Goal: Task Accomplishment & Management: Manage account settings

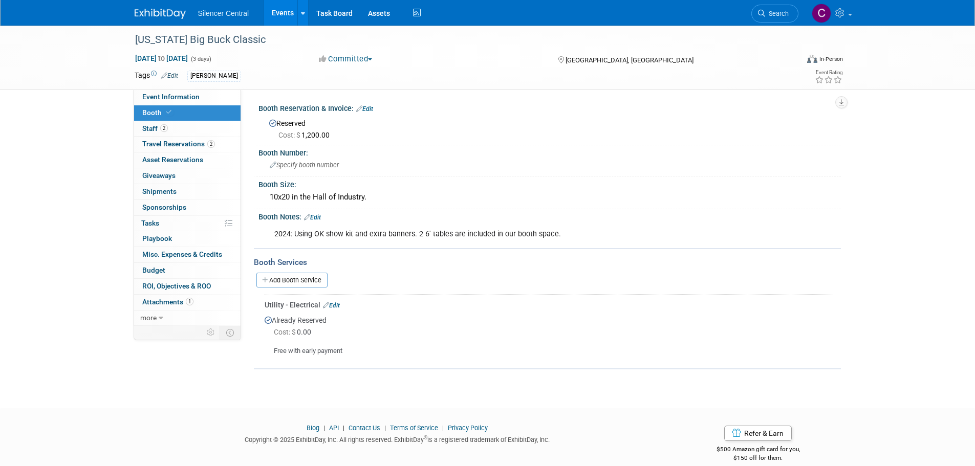
click at [165, 14] on img at bounding box center [160, 14] width 51 height 10
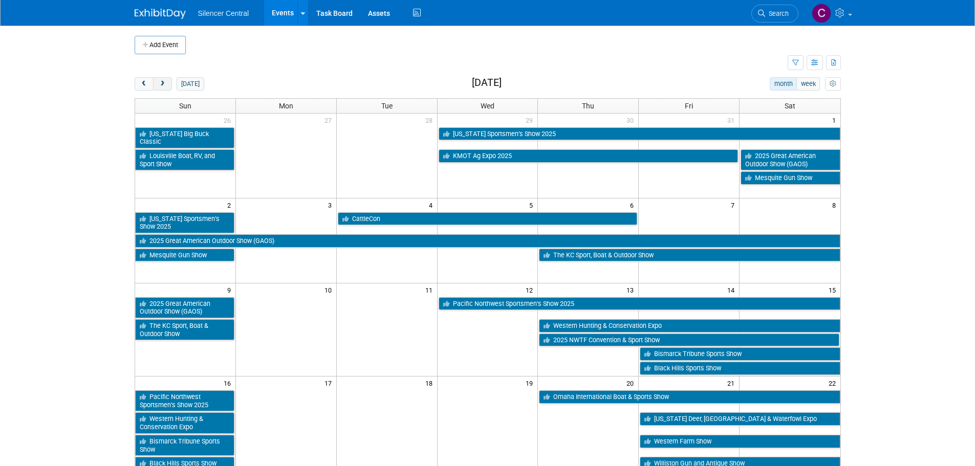
click at [165, 86] on span "next" at bounding box center [163, 84] width 8 height 7
click at [165, 85] on span "next" at bounding box center [163, 84] width 8 height 7
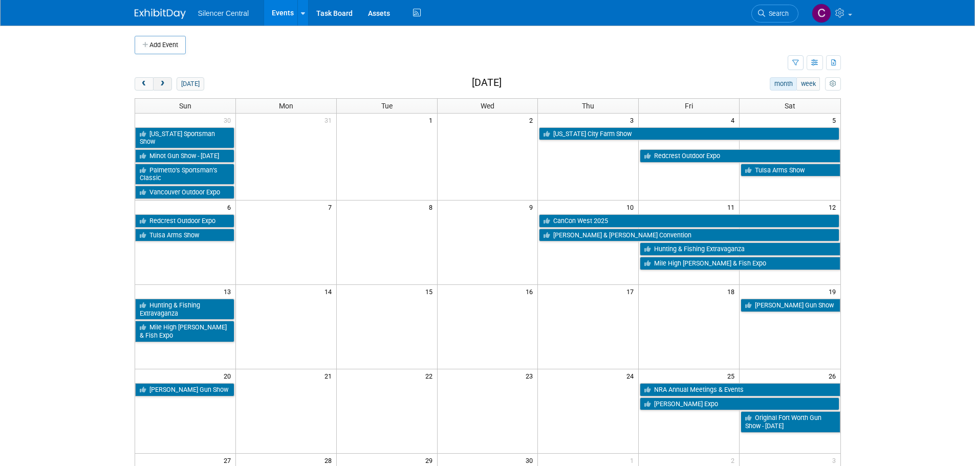
click at [165, 85] on span "next" at bounding box center [163, 84] width 8 height 7
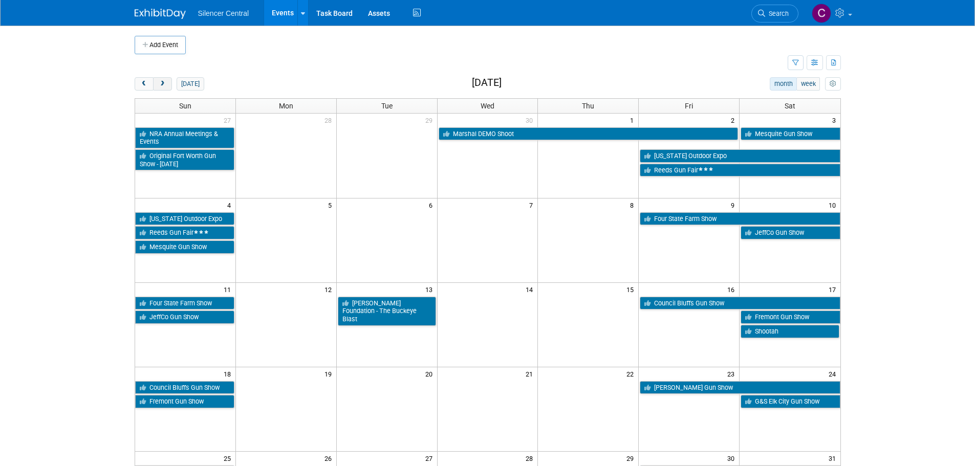
click at [165, 85] on span "next" at bounding box center [163, 84] width 8 height 7
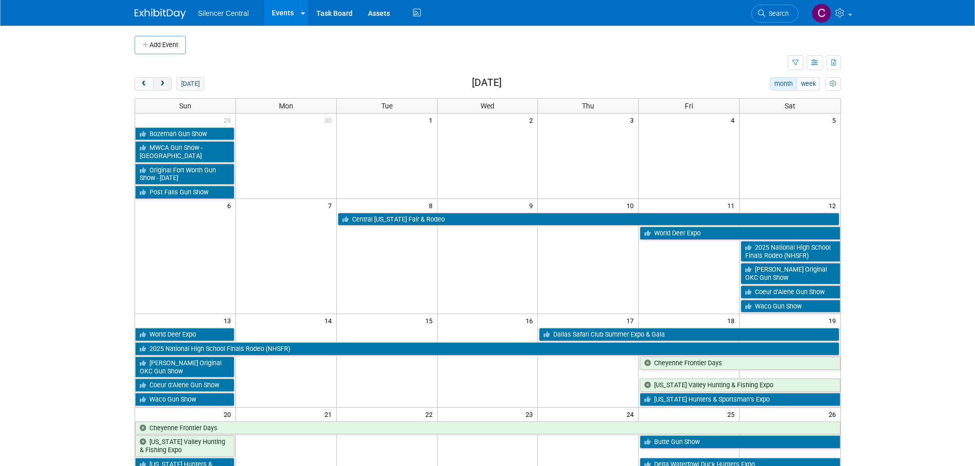
click at [165, 88] on button "next" at bounding box center [162, 83] width 19 height 13
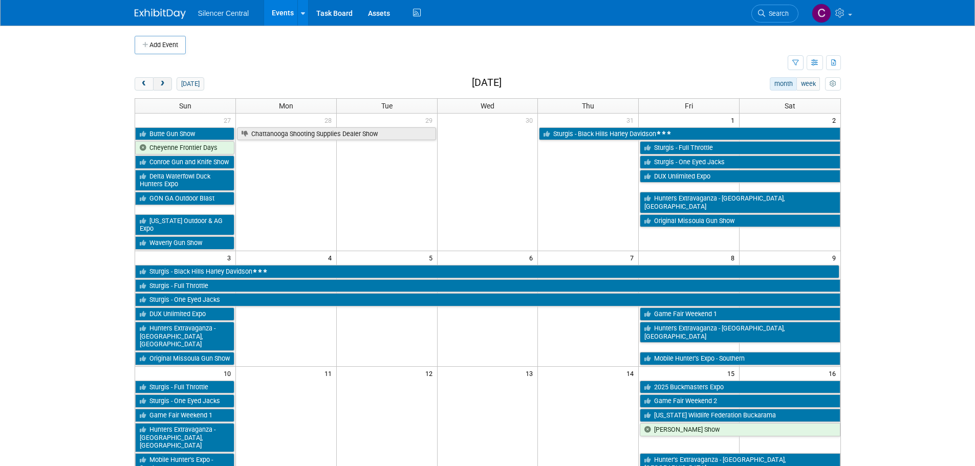
click at [165, 88] on button "next" at bounding box center [162, 83] width 19 height 13
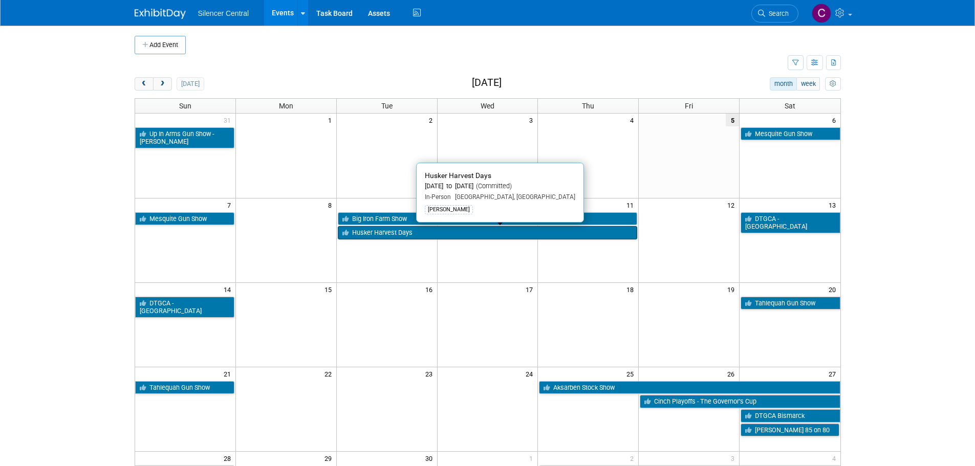
click at [384, 232] on link "Husker Harvest Days" at bounding box center [488, 232] width 300 height 13
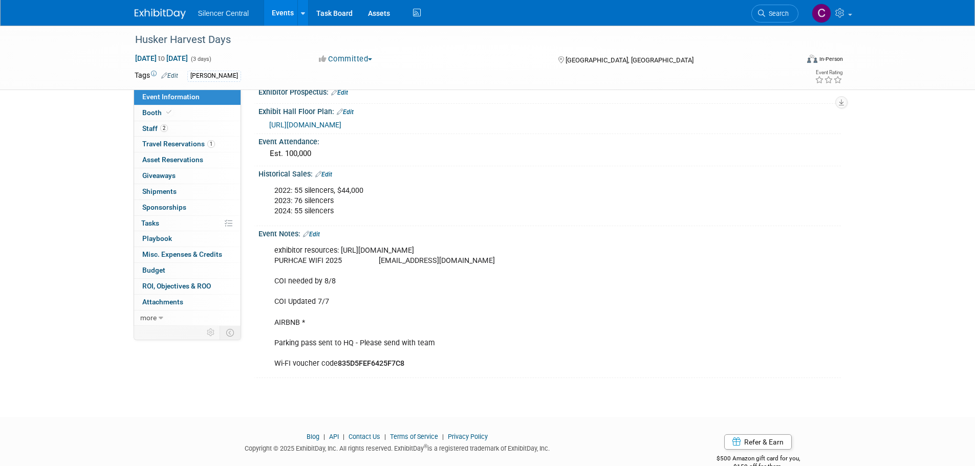
scroll to position [256, 0]
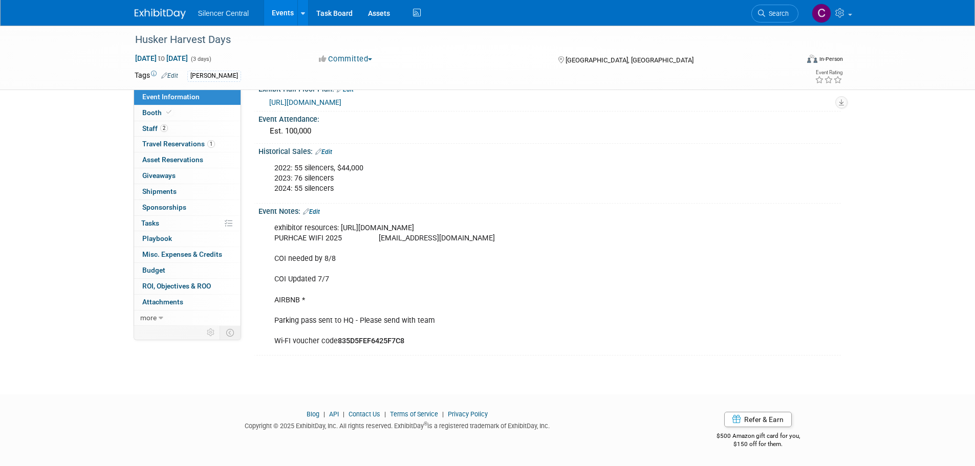
click at [154, 13] on img at bounding box center [160, 14] width 51 height 10
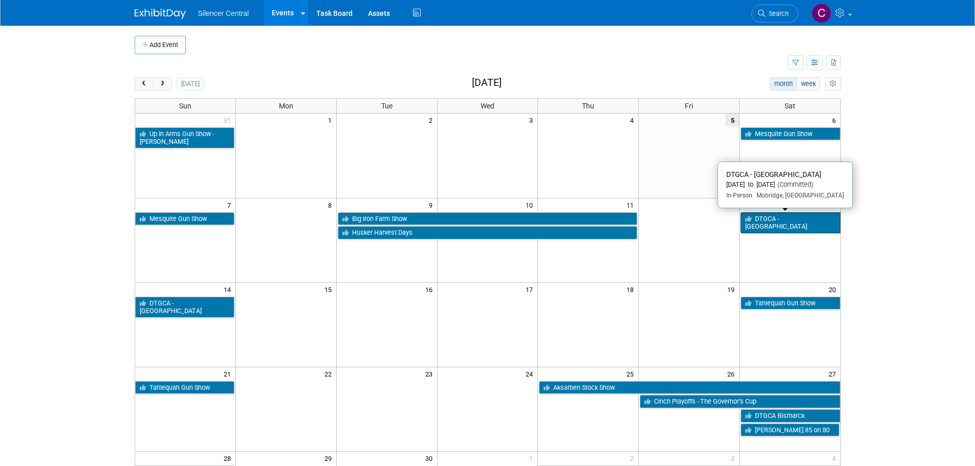
click at [784, 221] on link "DTGCA - [GEOGRAPHIC_DATA]" at bounding box center [790, 222] width 99 height 21
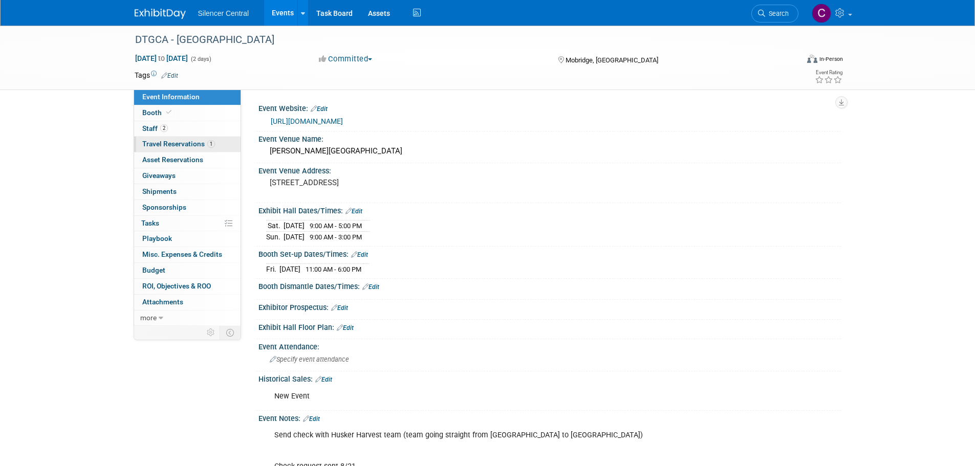
click at [162, 137] on link "1 Travel Reservations 1" at bounding box center [187, 144] width 106 height 15
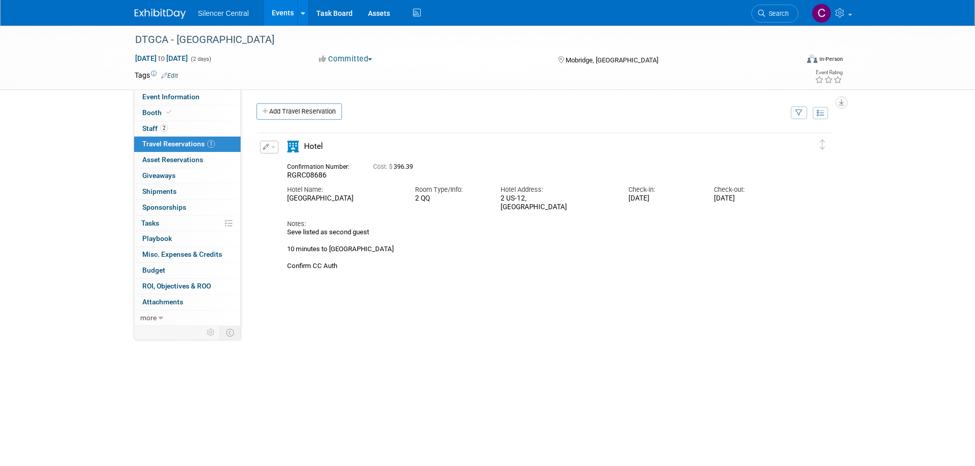
click at [260, 148] on button "button" at bounding box center [269, 147] width 18 height 13
click at [280, 161] on button "Edit Reservation" at bounding box center [304, 165] width 87 height 15
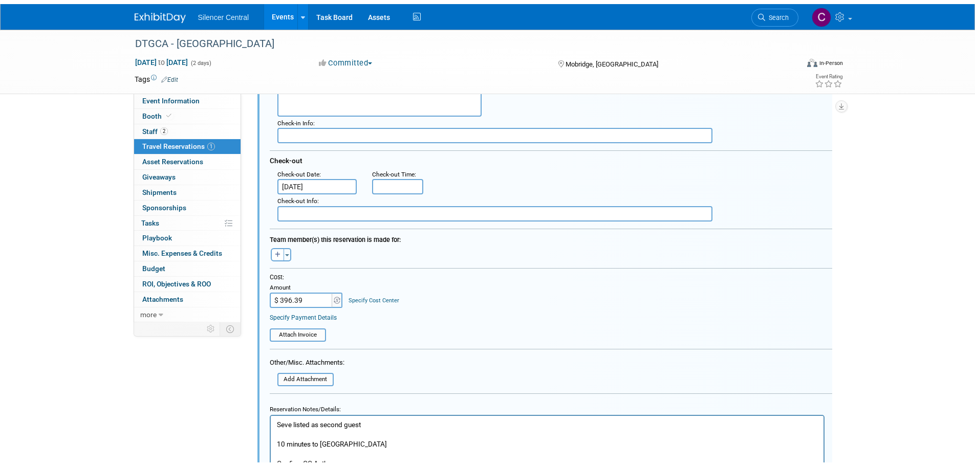
scroll to position [376, 0]
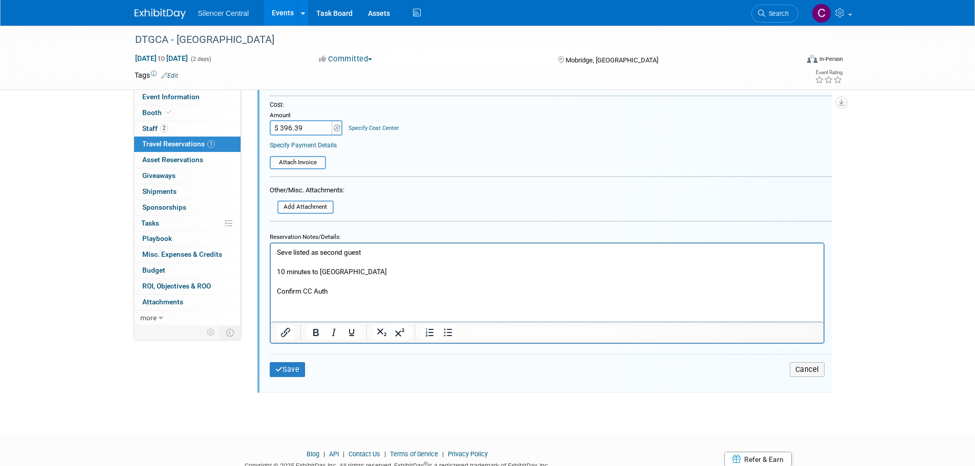
drag, startPoint x: 348, startPoint y: 292, endPoint x: 453, endPoint y: 531, distance: 261.3
click at [270, 287] on html "Seve listed as second guest 10 minutes to convention center Confirm CC Auth" at bounding box center [546, 269] width 553 height 53
click at [299, 375] on button "Save" at bounding box center [288, 369] width 36 height 15
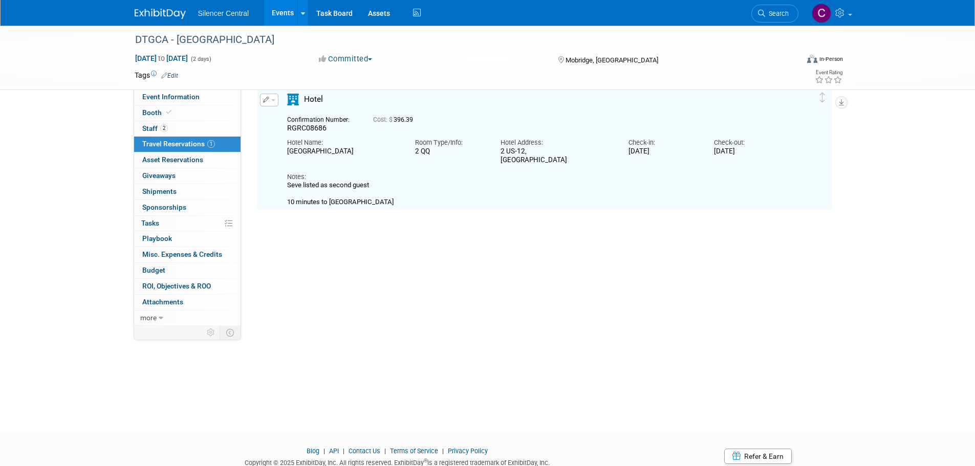
scroll to position [18, 0]
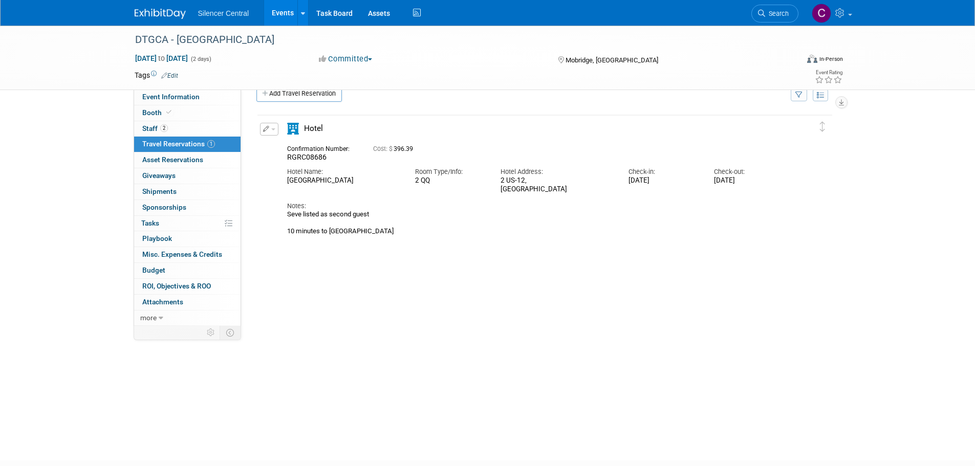
click at [155, 16] on img at bounding box center [160, 14] width 51 height 10
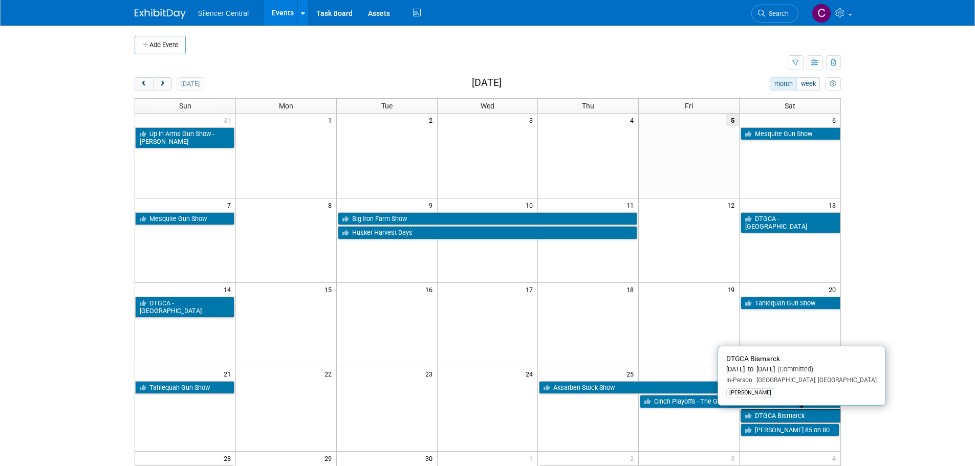
click at [769, 419] on link "DTGCA Bismarck" at bounding box center [790, 416] width 99 height 13
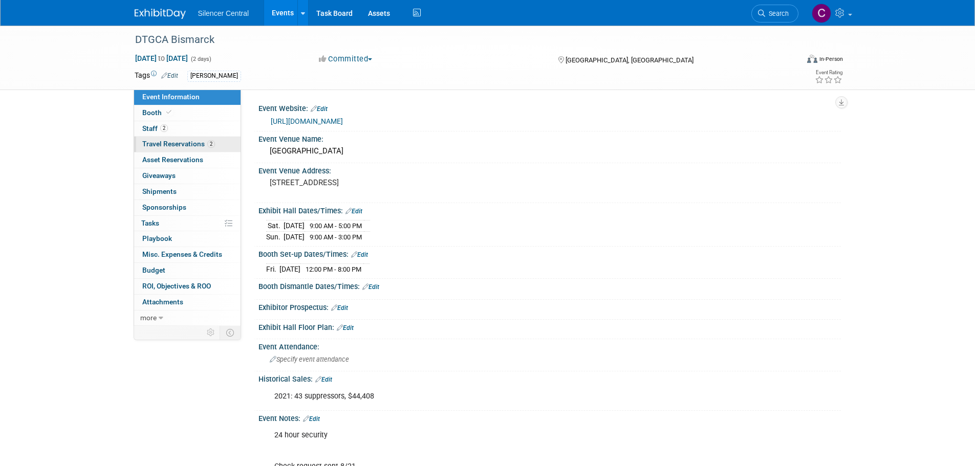
click at [169, 145] on span "Travel Reservations 2" at bounding box center [178, 144] width 73 height 8
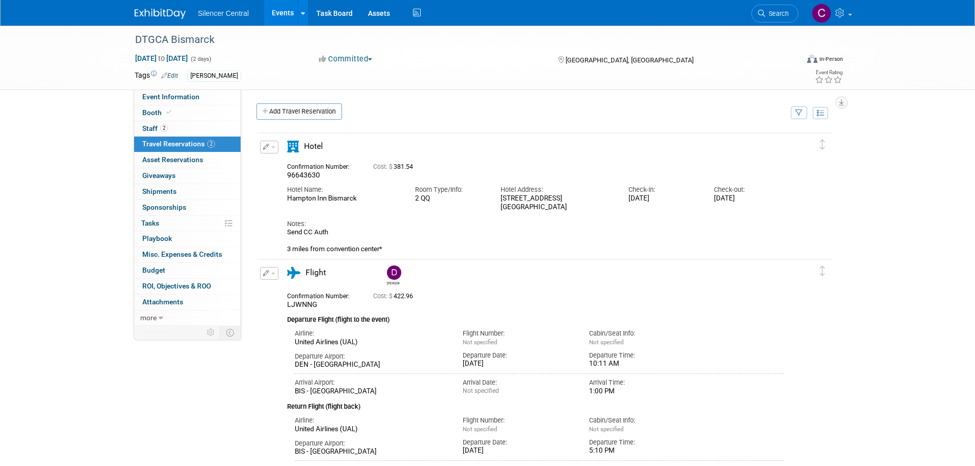
click at [155, 17] on img at bounding box center [160, 14] width 51 height 10
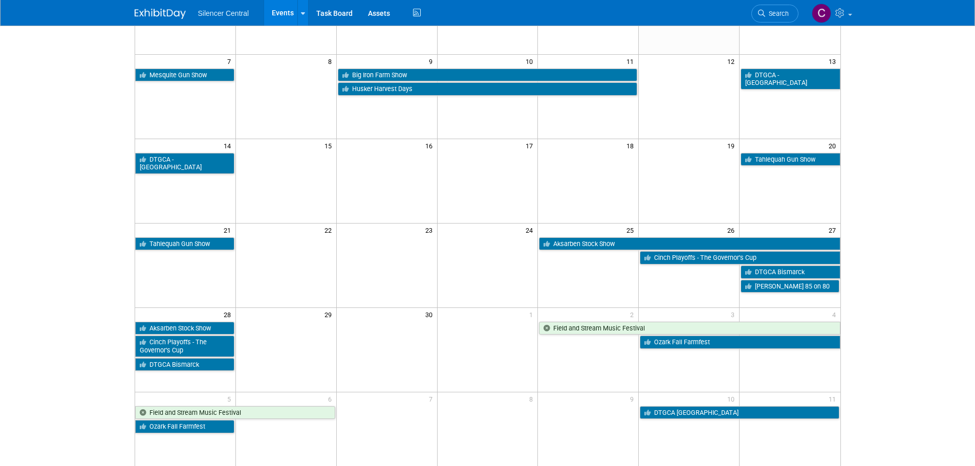
scroll to position [10, 0]
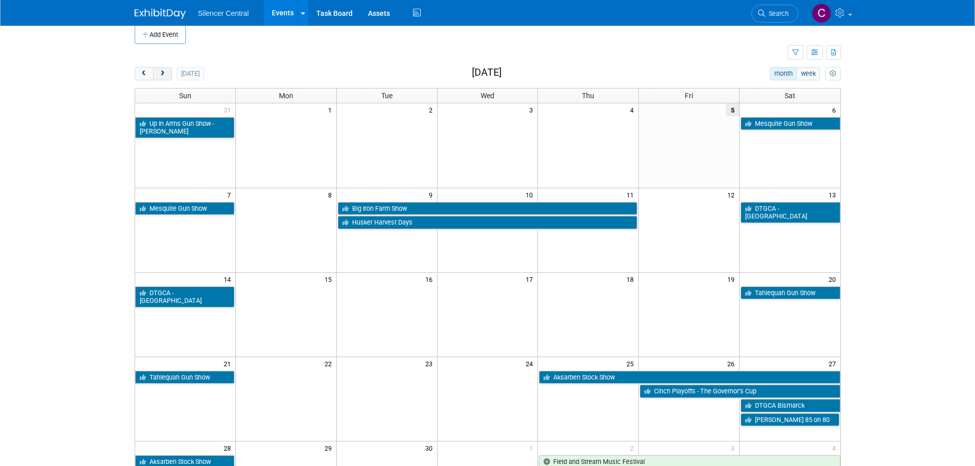
click at [165, 79] on button "next" at bounding box center [162, 73] width 19 height 13
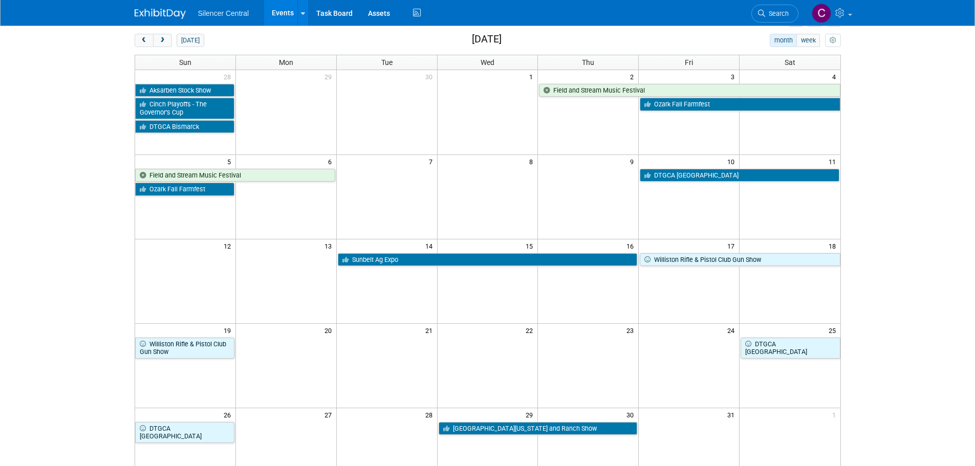
scroll to position [61, 0]
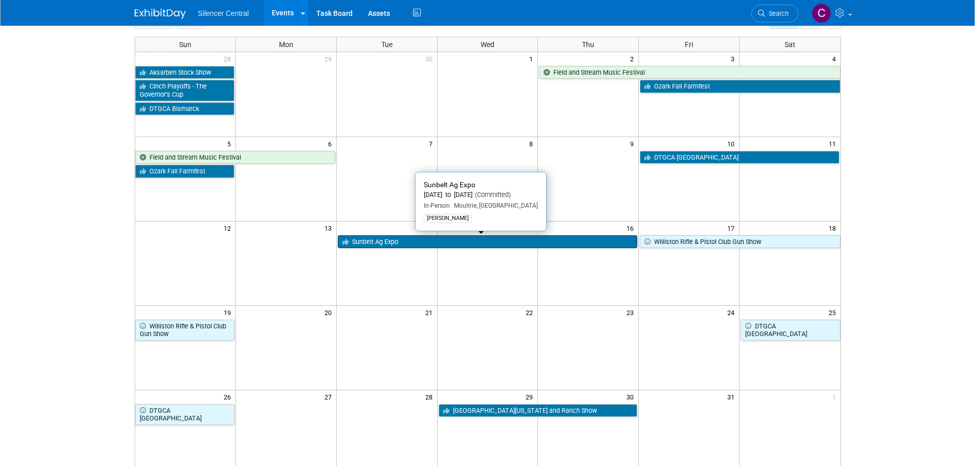
click at [392, 247] on link "Sunbelt Ag Expo" at bounding box center [488, 241] width 300 height 13
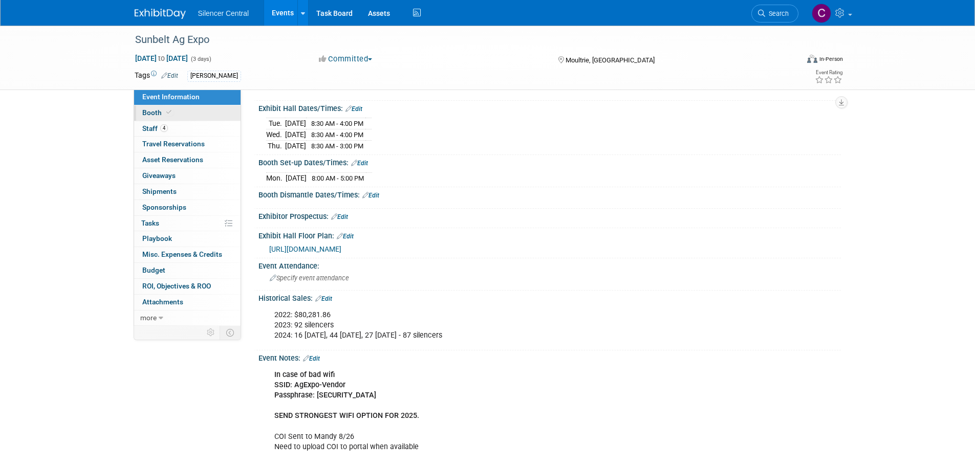
click at [148, 114] on span "Booth" at bounding box center [157, 113] width 31 height 8
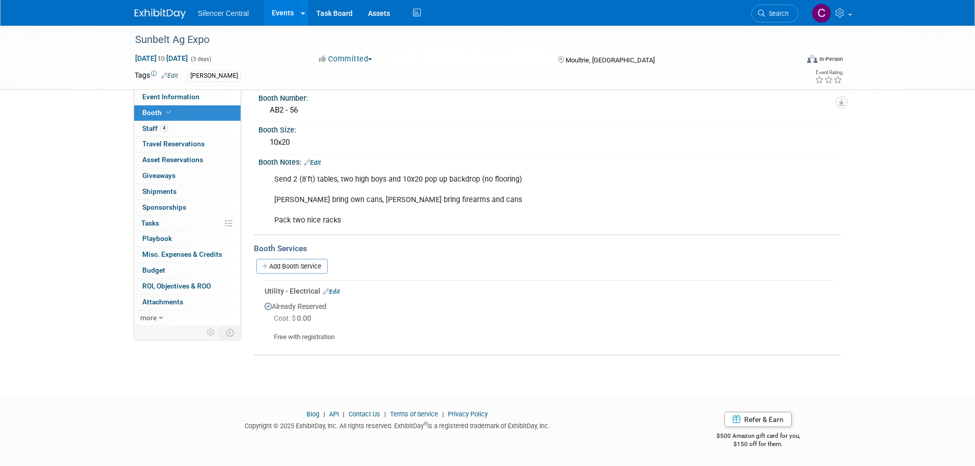
scroll to position [4, 0]
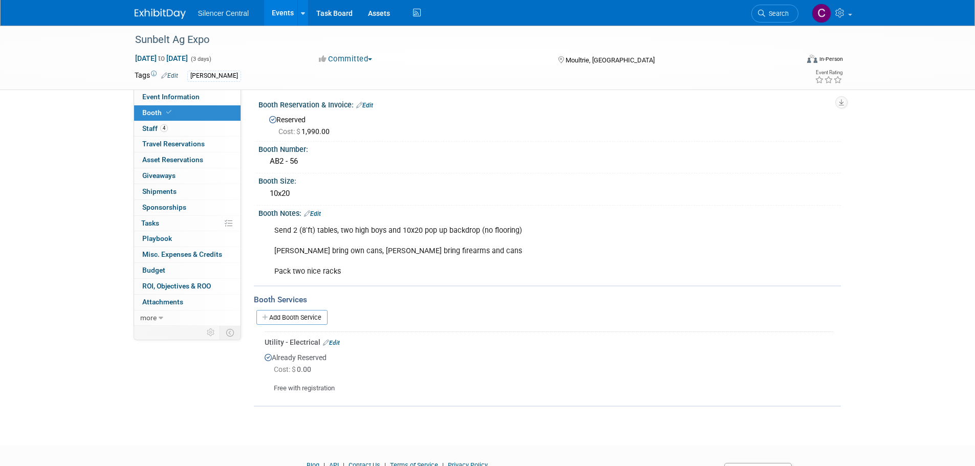
click at [160, 12] on img at bounding box center [160, 14] width 51 height 10
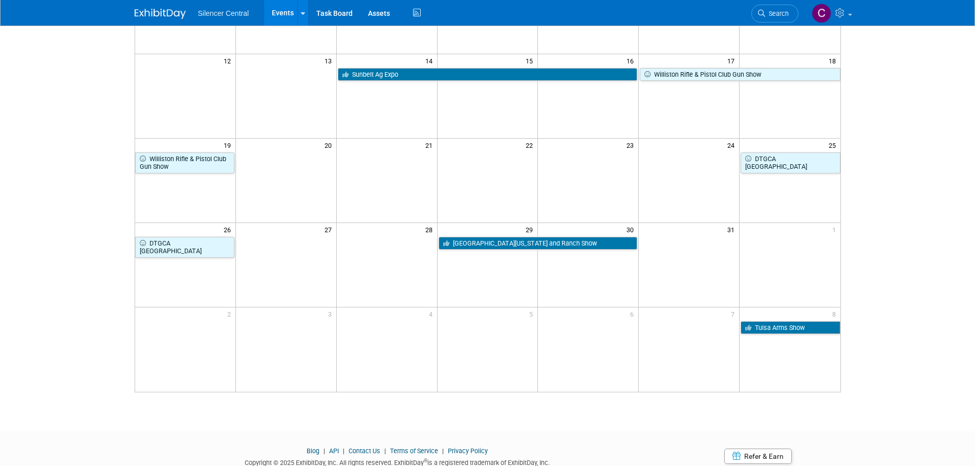
scroll to position [256, 0]
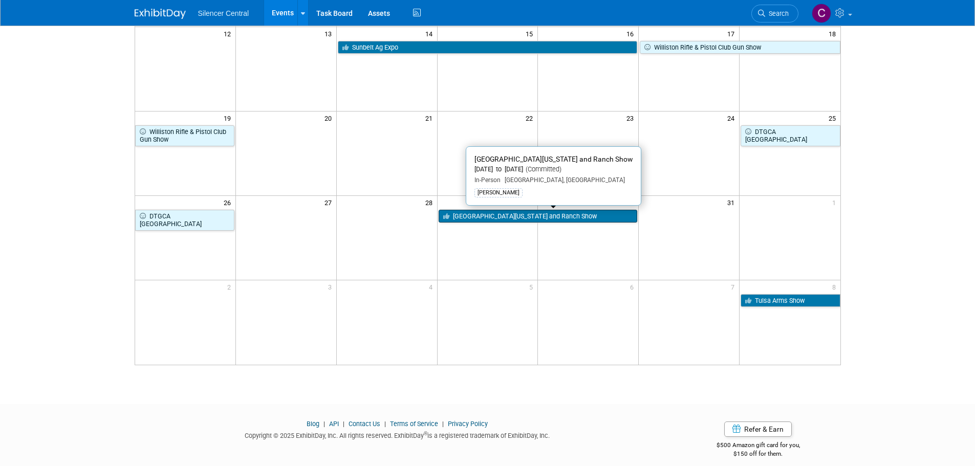
click at [496, 222] on link "[GEOGRAPHIC_DATA][US_STATE] and Ranch Show" at bounding box center [538, 216] width 199 height 13
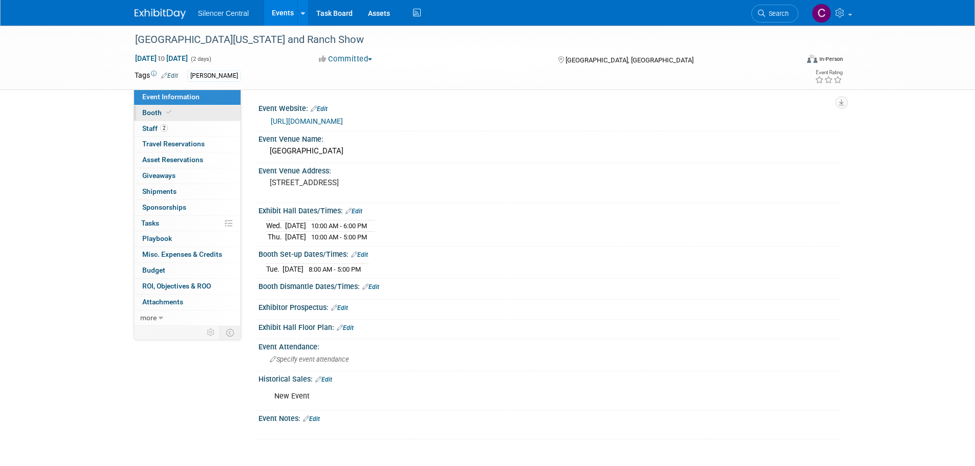
click at [167, 115] on icon at bounding box center [168, 113] width 5 height 6
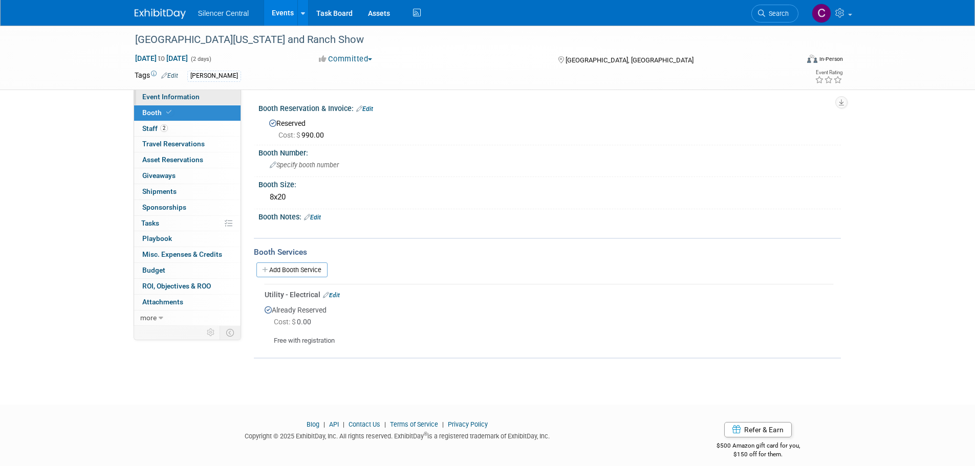
click at [176, 98] on span "Event Information" at bounding box center [170, 97] width 57 height 8
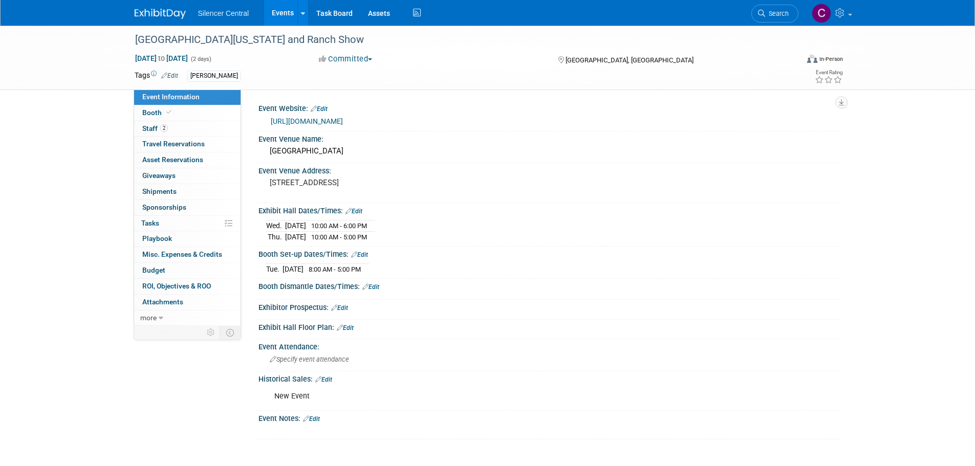
click at [168, 15] on img at bounding box center [160, 14] width 51 height 10
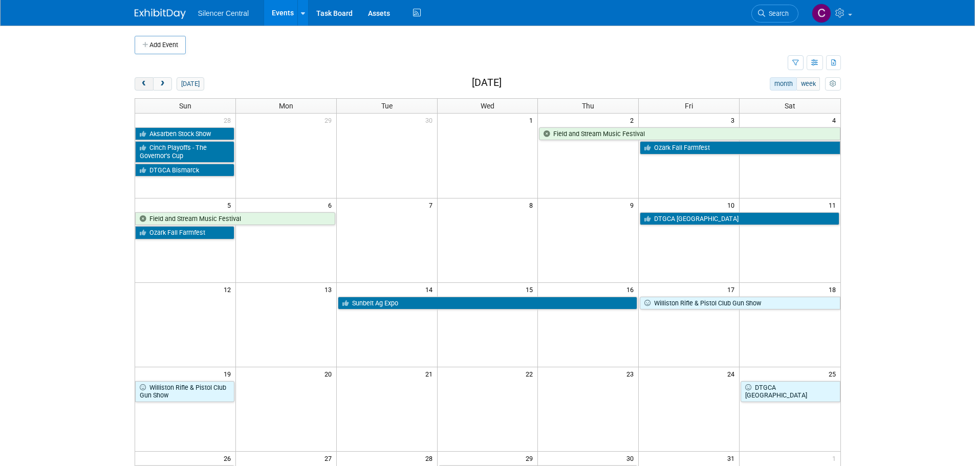
click at [144, 85] on span "prev" at bounding box center [144, 84] width 8 height 7
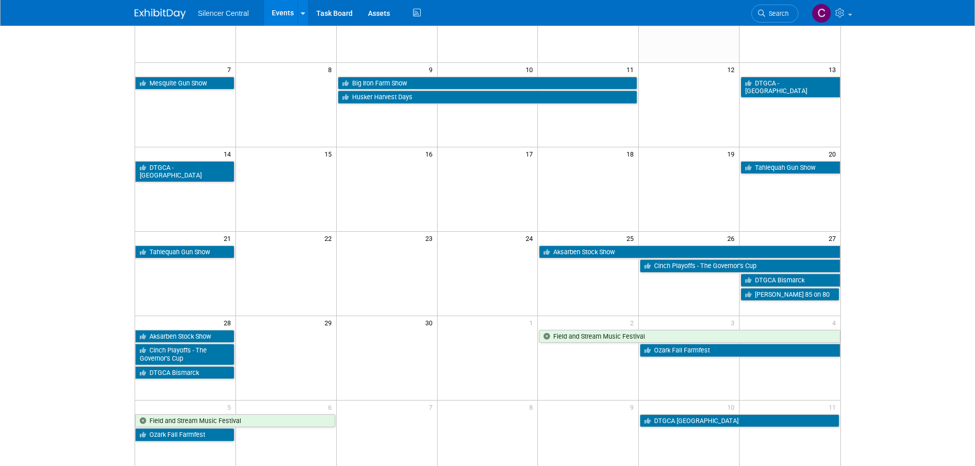
scroll to position [154, 0]
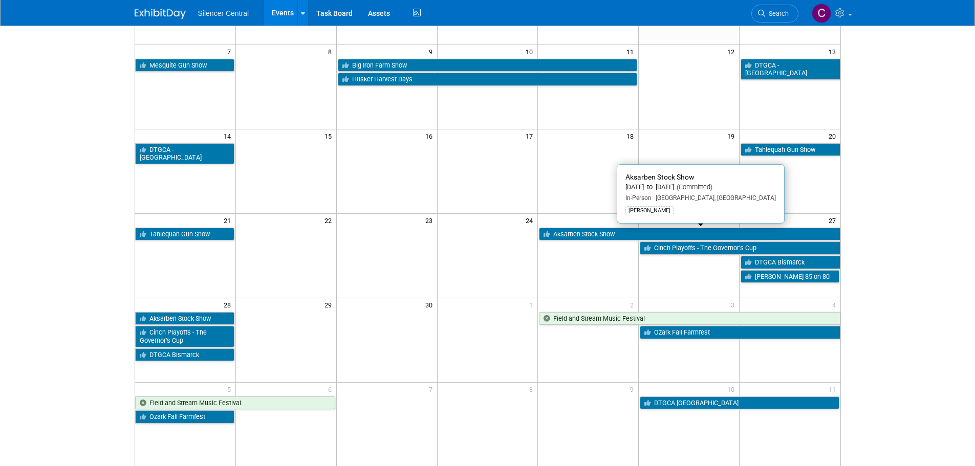
drag, startPoint x: 602, startPoint y: 234, endPoint x: 584, endPoint y: 237, distance: 18.0
click at [602, 234] on link "Aksarben Stock Show" at bounding box center [689, 234] width 301 height 13
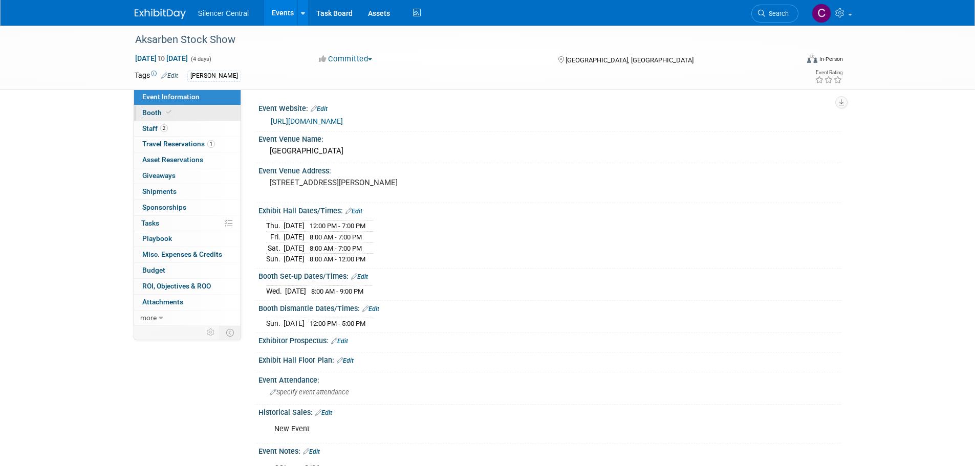
click at [167, 117] on link "Booth" at bounding box center [187, 112] width 106 height 15
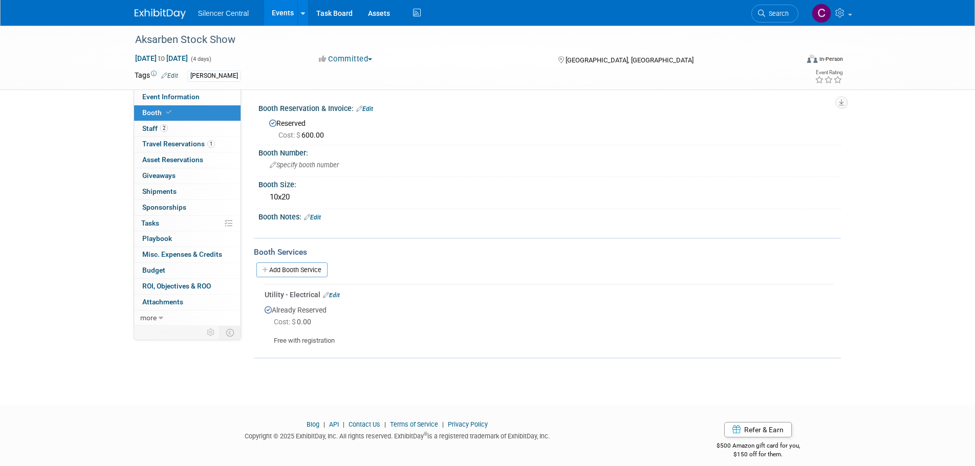
click at [163, 9] on img at bounding box center [160, 14] width 51 height 10
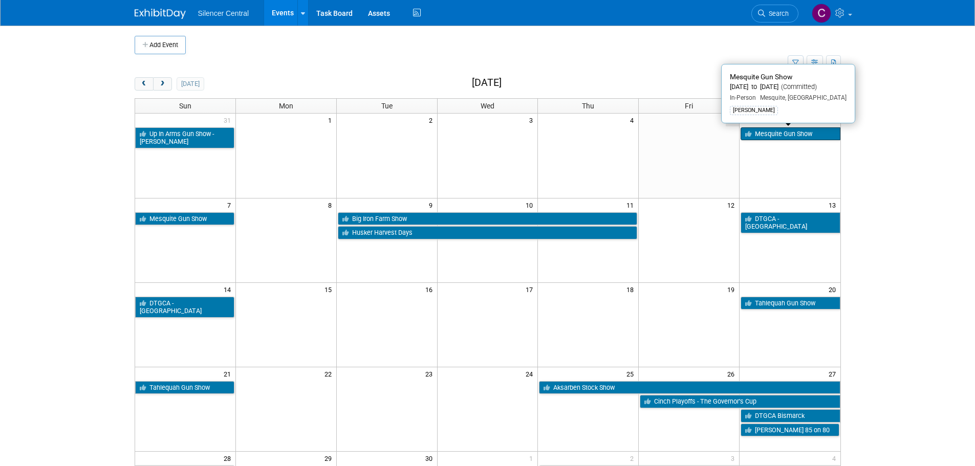
click at [786, 138] on link "Mesquite Gun Show" at bounding box center [790, 133] width 99 height 13
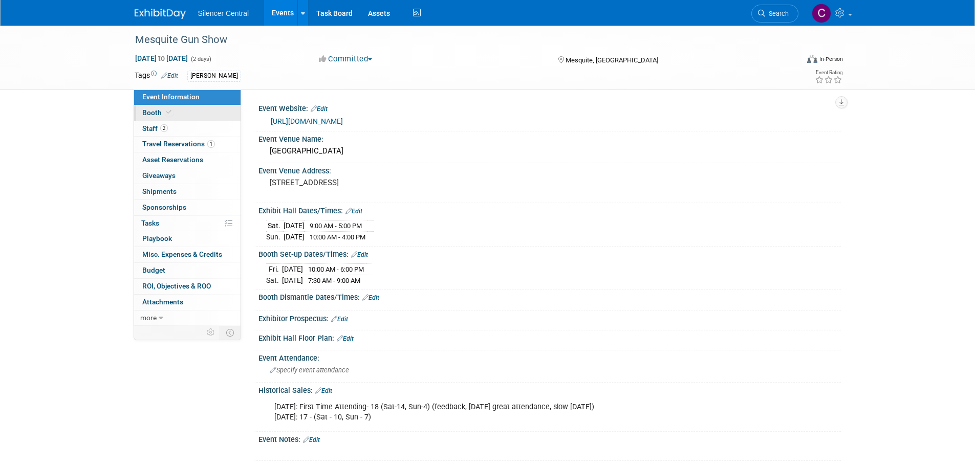
click at [164, 110] on span at bounding box center [168, 113] width 9 height 8
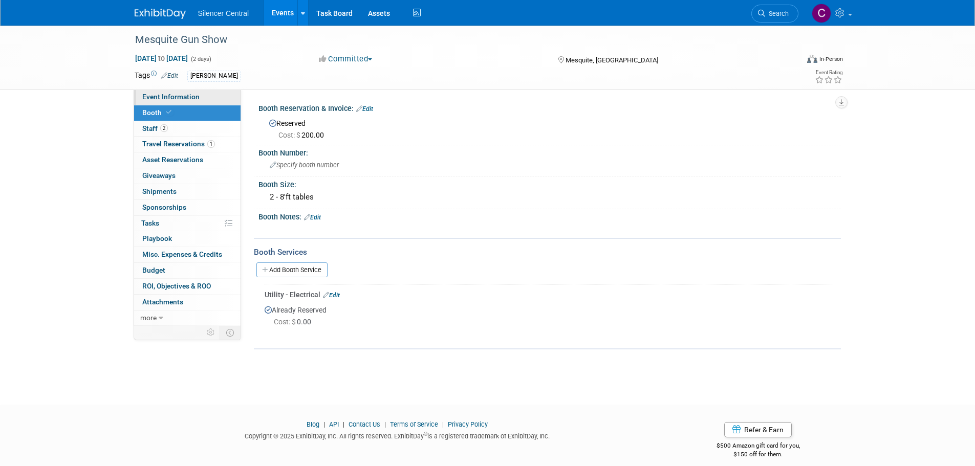
click at [171, 100] on span "Event Information" at bounding box center [170, 97] width 57 height 8
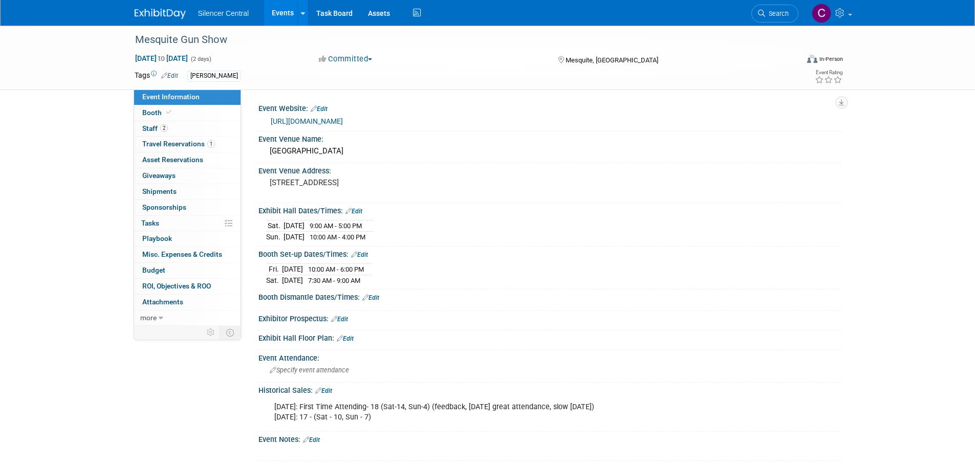
click at [153, 11] on img at bounding box center [160, 14] width 51 height 10
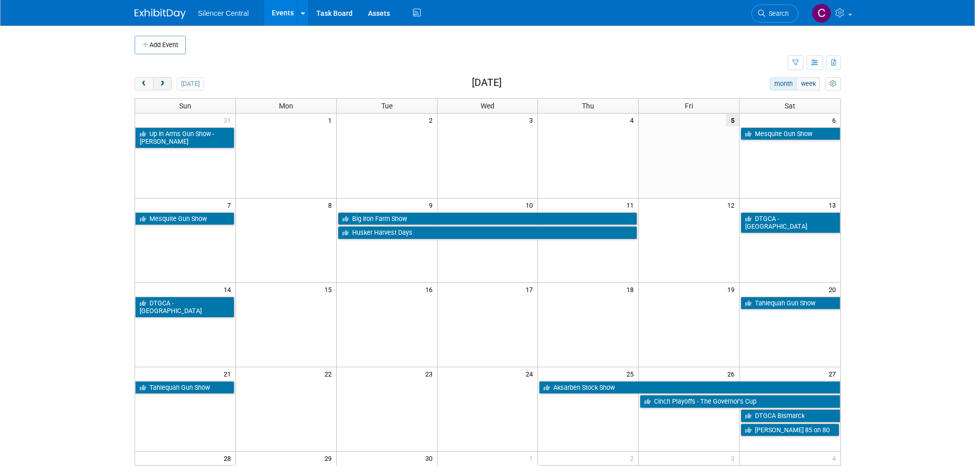
click at [170, 85] on button "next" at bounding box center [162, 83] width 19 height 13
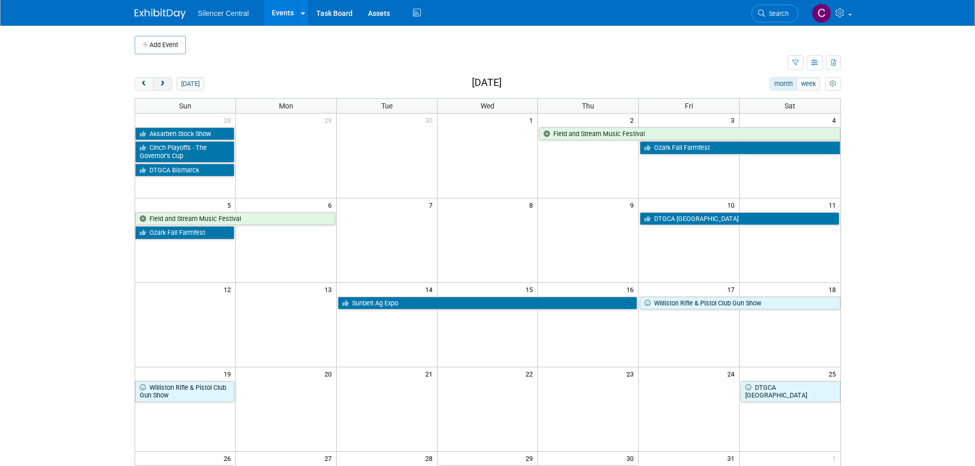
click at [167, 87] on button "next" at bounding box center [162, 83] width 19 height 13
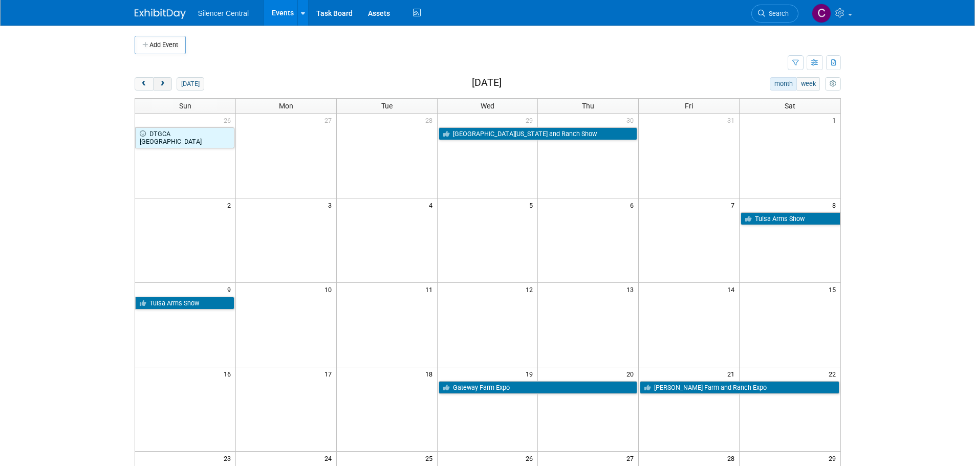
click at [166, 88] on button "next" at bounding box center [162, 83] width 19 height 13
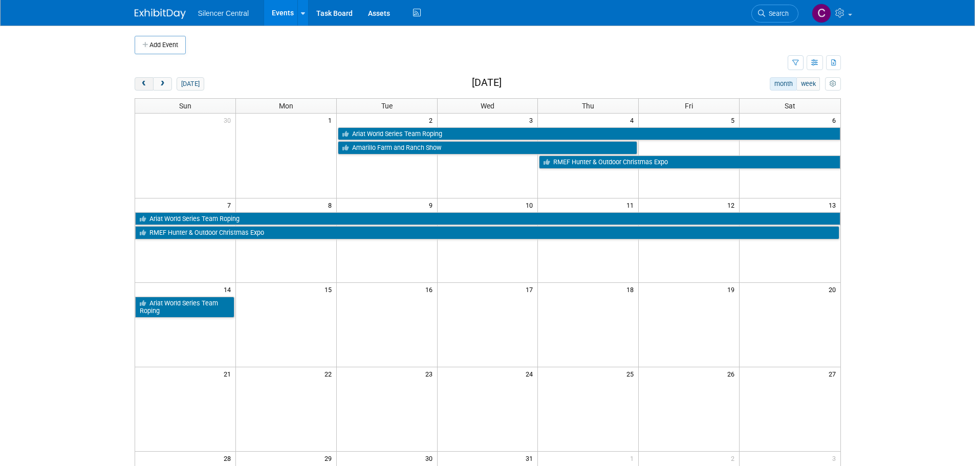
click at [145, 87] on span "prev" at bounding box center [144, 84] width 8 height 7
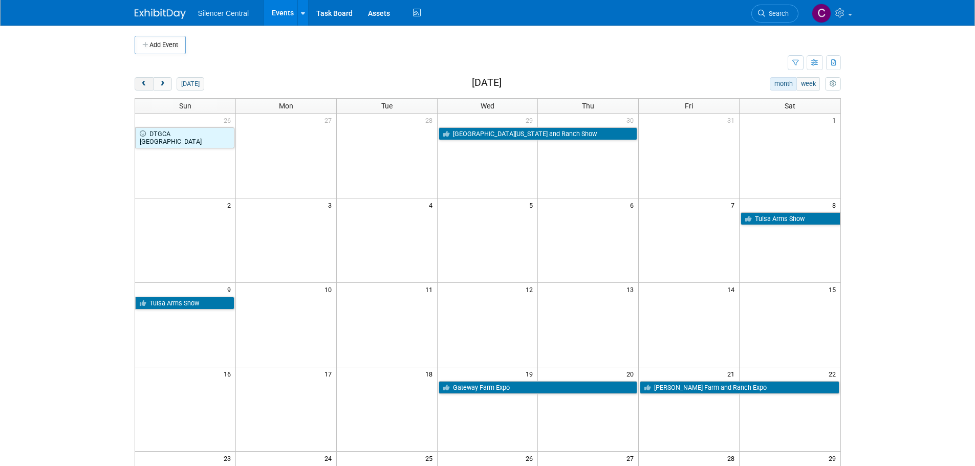
click at [147, 88] on button "prev" at bounding box center [144, 83] width 19 height 13
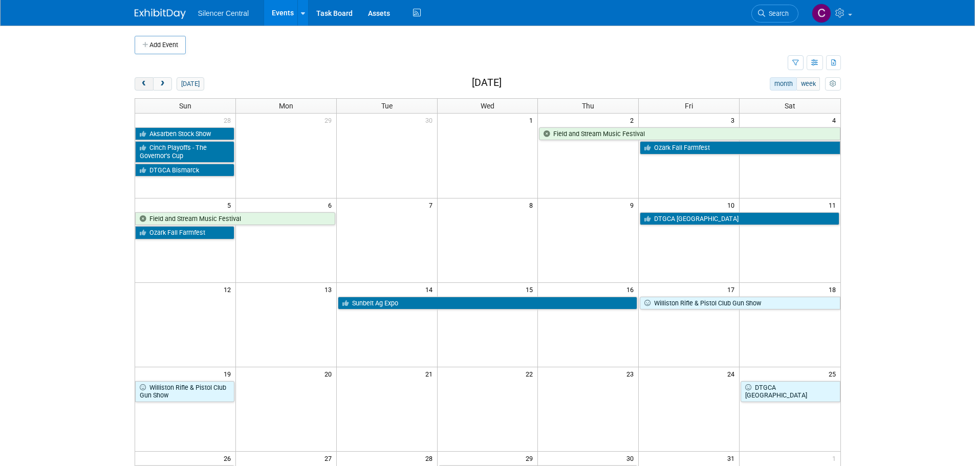
click at [149, 85] on button "prev" at bounding box center [144, 83] width 19 height 13
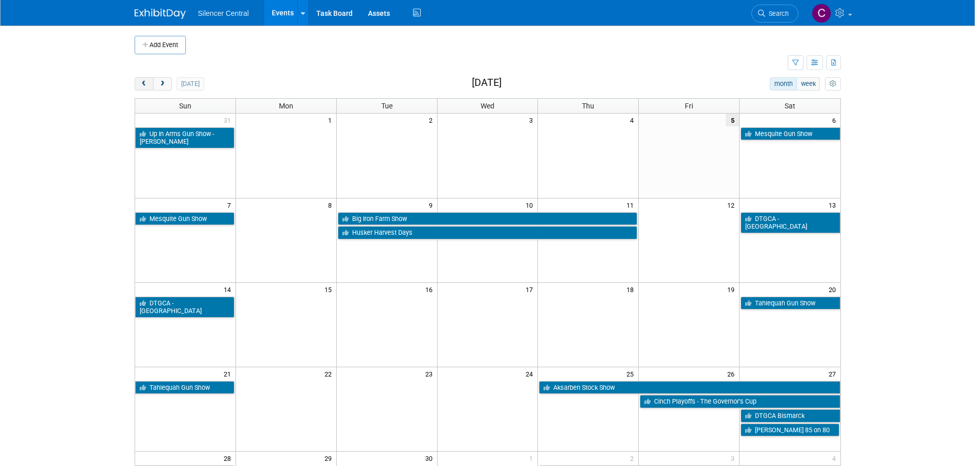
click at [149, 85] on button "prev" at bounding box center [144, 83] width 19 height 13
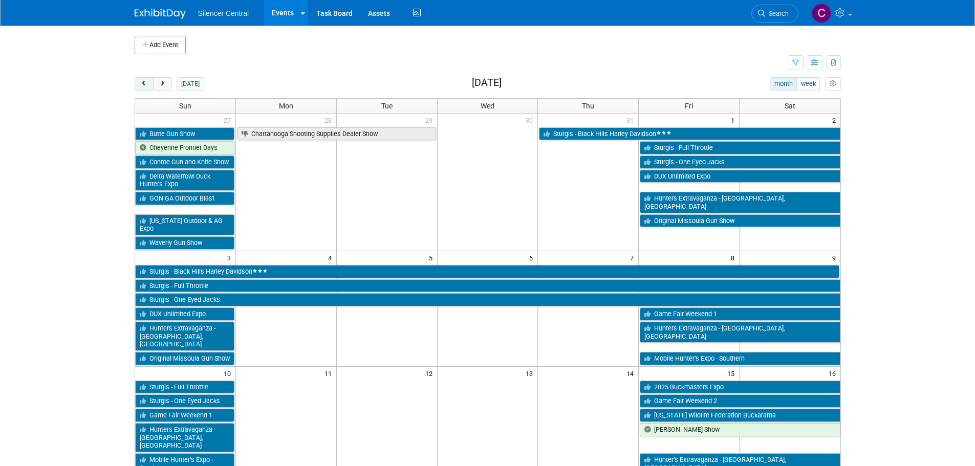
click at [148, 86] on button "prev" at bounding box center [144, 83] width 19 height 13
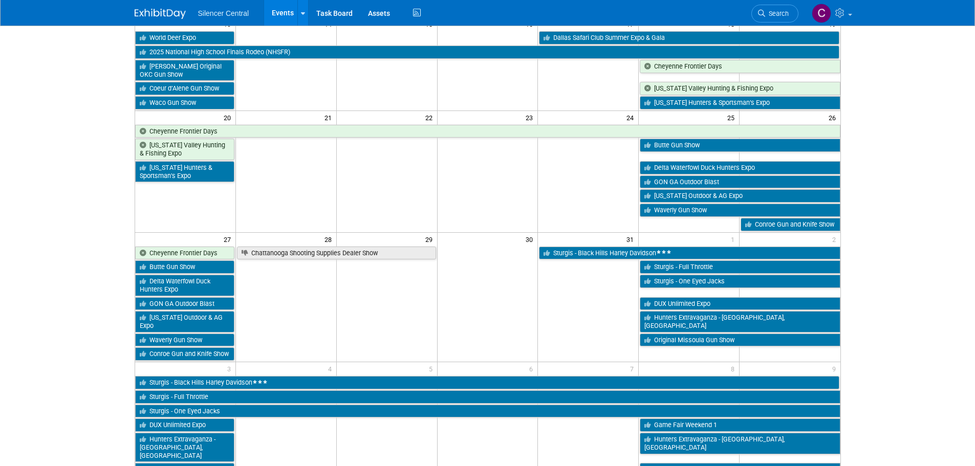
scroll to position [307, 0]
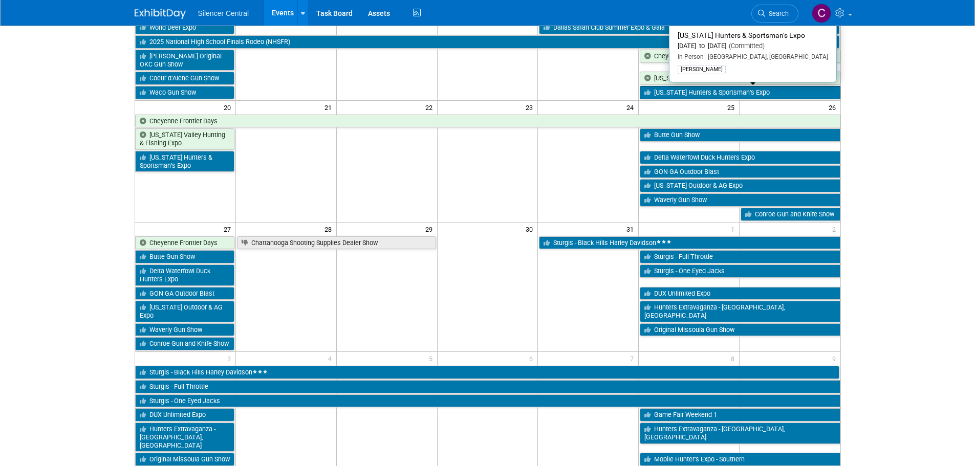
click at [682, 92] on link "Texas Hunters & Sportsman’s Expo" at bounding box center [740, 92] width 200 height 13
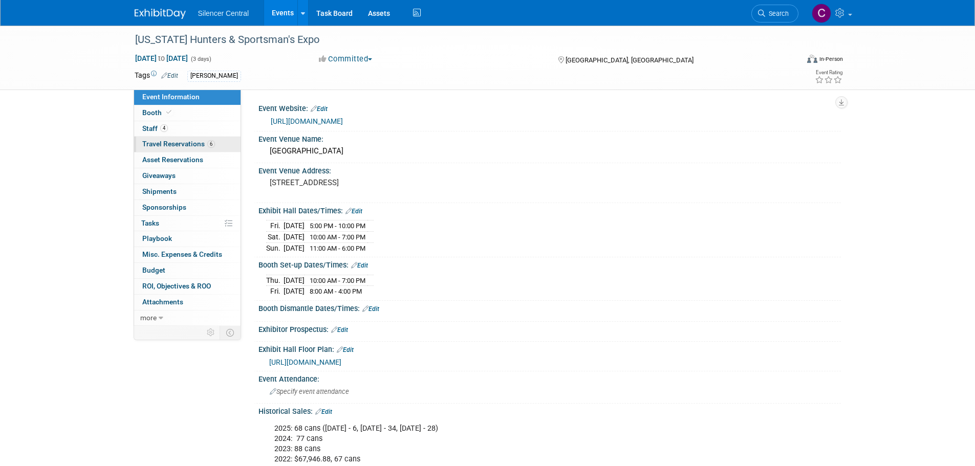
click at [168, 146] on span "Travel Reservations 6" at bounding box center [178, 144] width 73 height 8
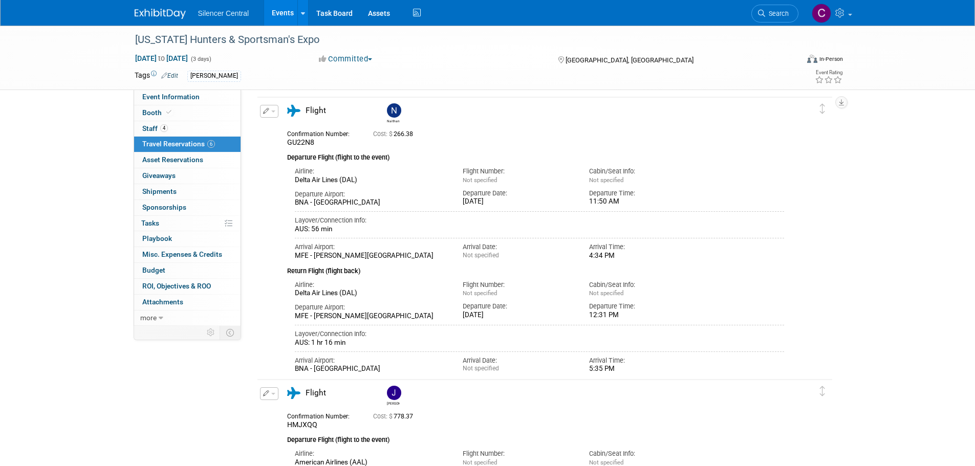
scroll to position [453, 0]
click at [135, 14] on img at bounding box center [160, 14] width 51 height 10
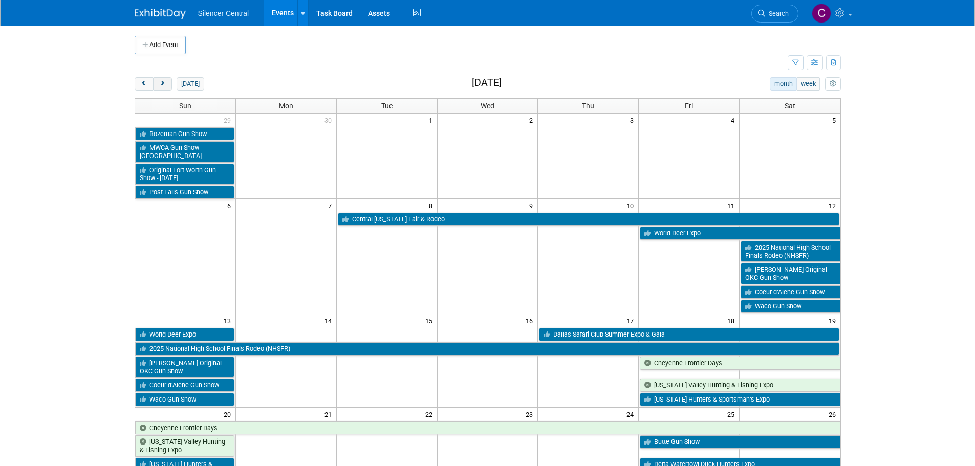
click at [161, 87] on span "next" at bounding box center [163, 84] width 8 height 7
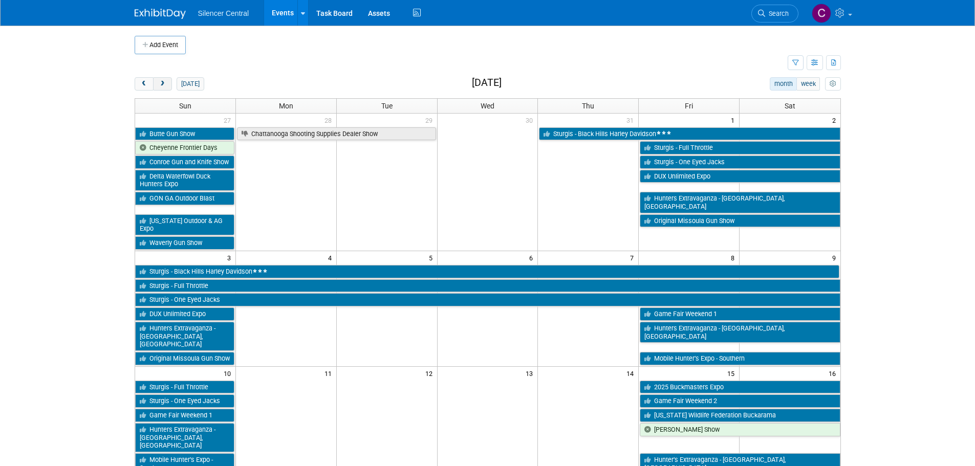
click at [161, 87] on span "next" at bounding box center [163, 84] width 8 height 7
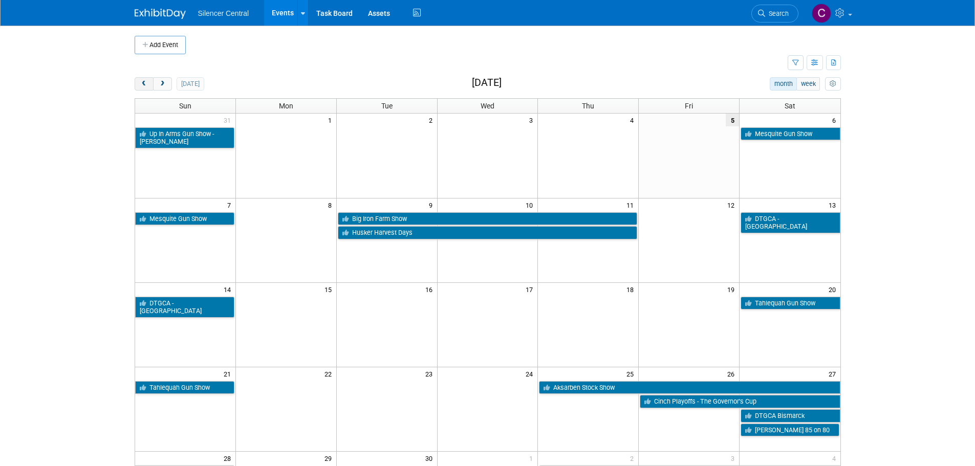
click at [145, 85] on span "prev" at bounding box center [144, 84] width 8 height 7
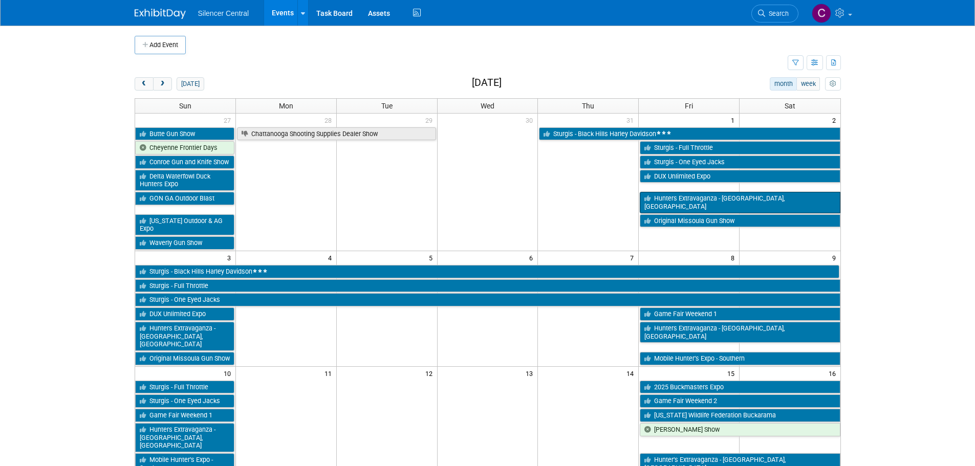
click at [683, 195] on link "Hunters Extravaganza - Houston, TX" at bounding box center [740, 202] width 200 height 21
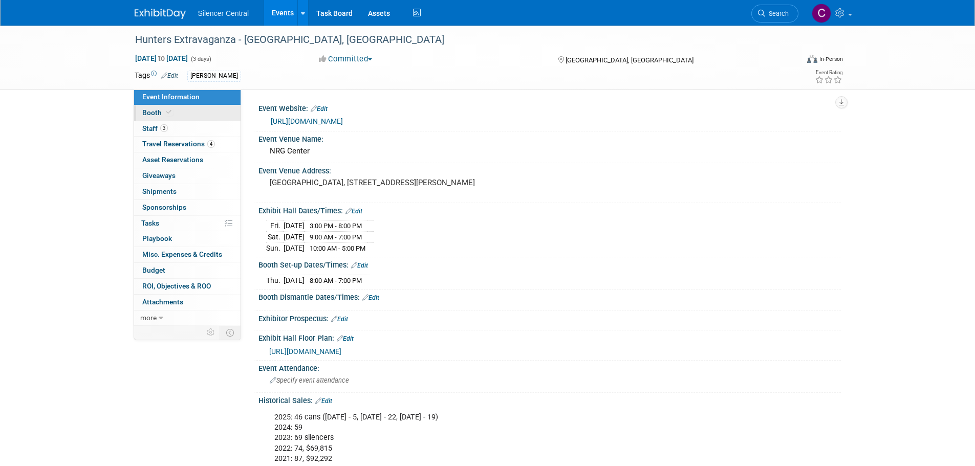
click at [182, 114] on link "Booth" at bounding box center [187, 112] width 106 height 15
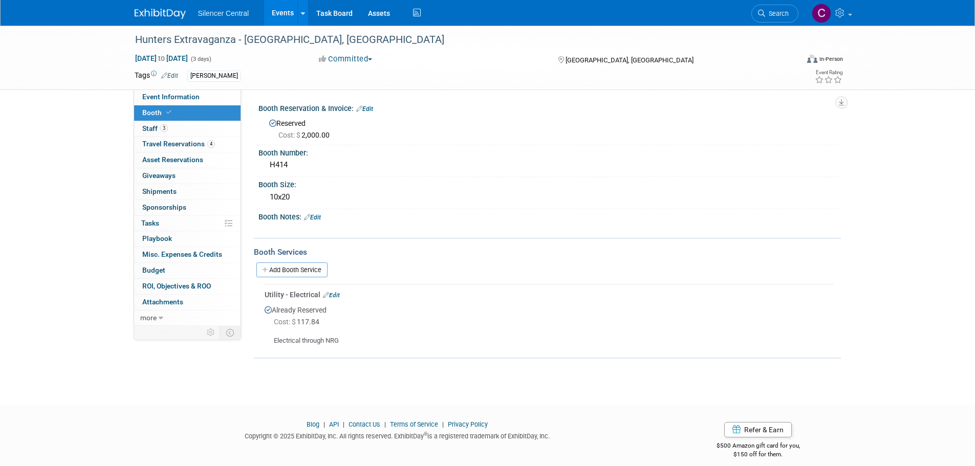
click at [146, 8] on link at bounding box center [166, 9] width 63 height 8
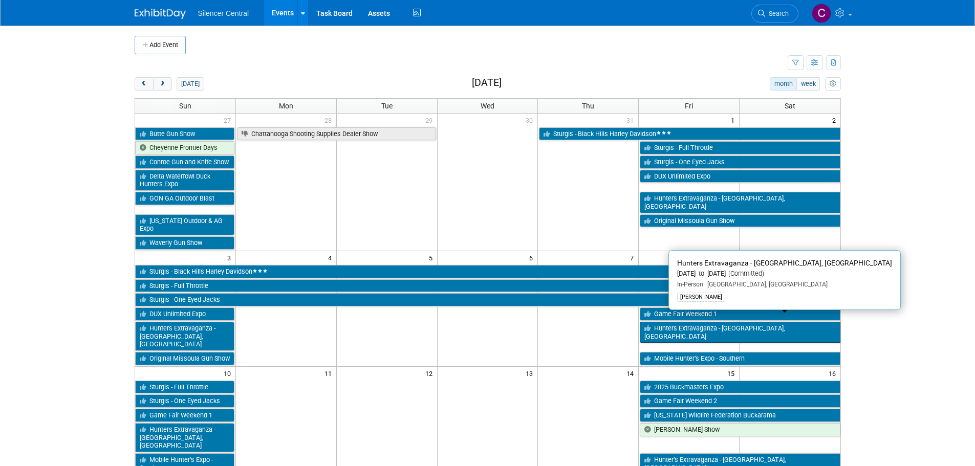
click at [679, 323] on link "Hunters Extravaganza - [GEOGRAPHIC_DATA], [GEOGRAPHIC_DATA]" at bounding box center [740, 332] width 200 height 21
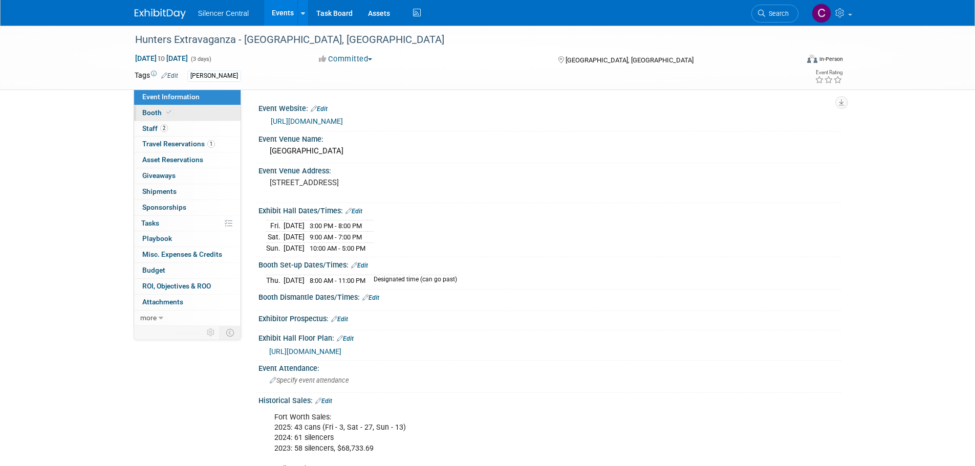
click at [179, 106] on link "Booth" at bounding box center [187, 112] width 106 height 15
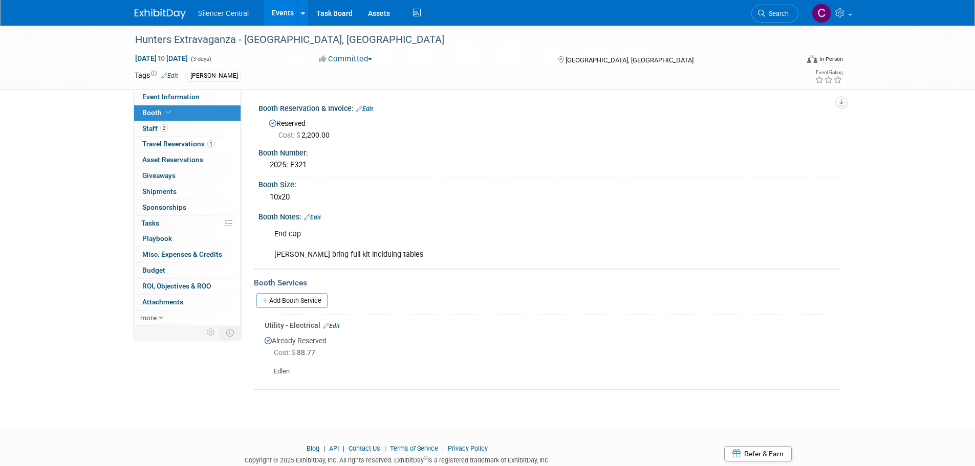
click at [161, 11] on img at bounding box center [160, 14] width 51 height 10
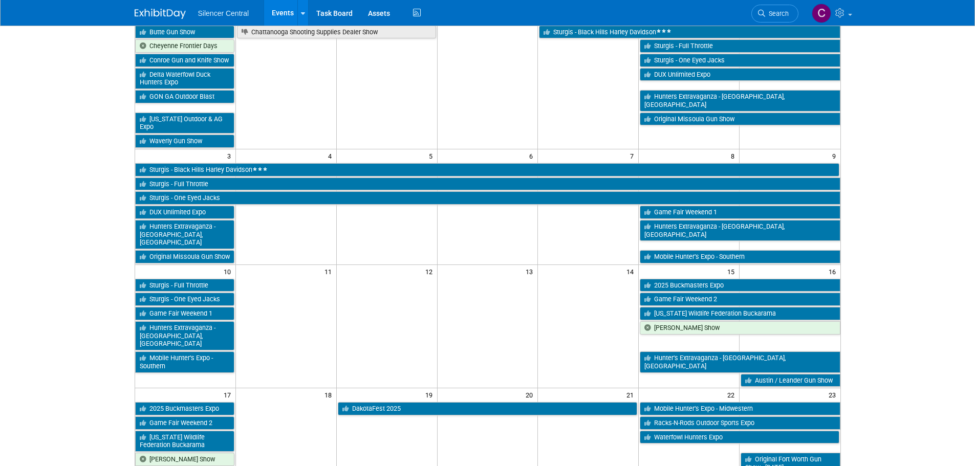
scroll to position [102, 0]
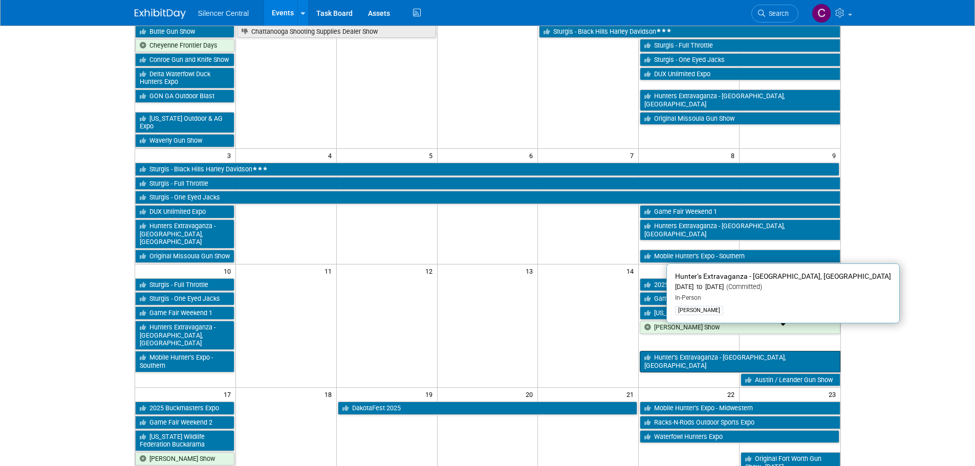
click at [673, 351] on link "Hunter’s Extravaganza - [GEOGRAPHIC_DATA], [GEOGRAPHIC_DATA]" at bounding box center [740, 361] width 200 height 21
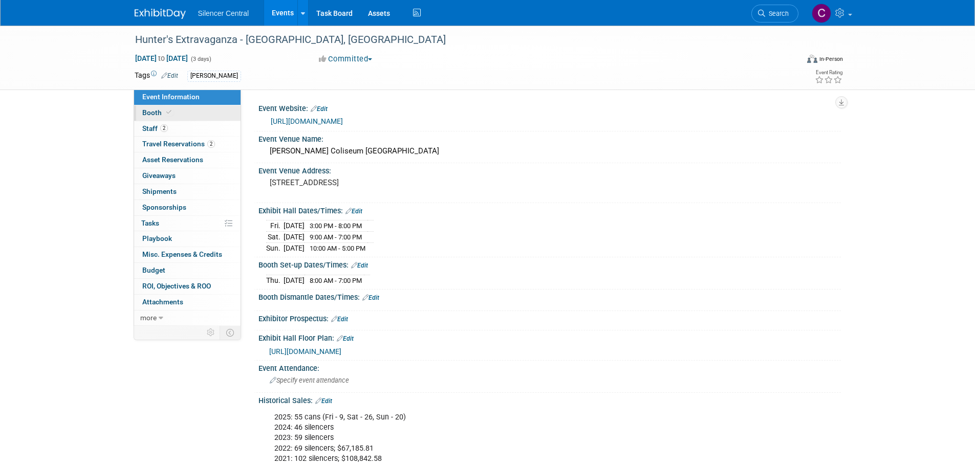
click at [189, 112] on link "Booth" at bounding box center [187, 112] width 106 height 15
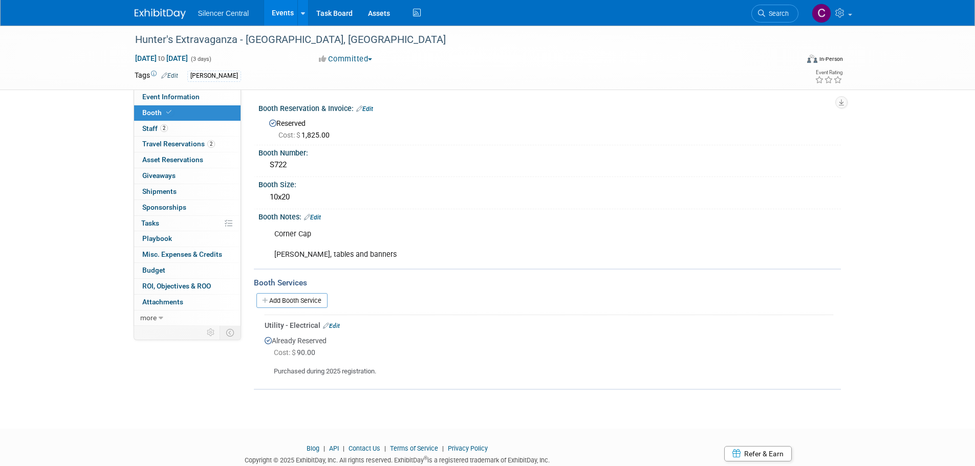
click at [165, 10] on img at bounding box center [160, 14] width 51 height 10
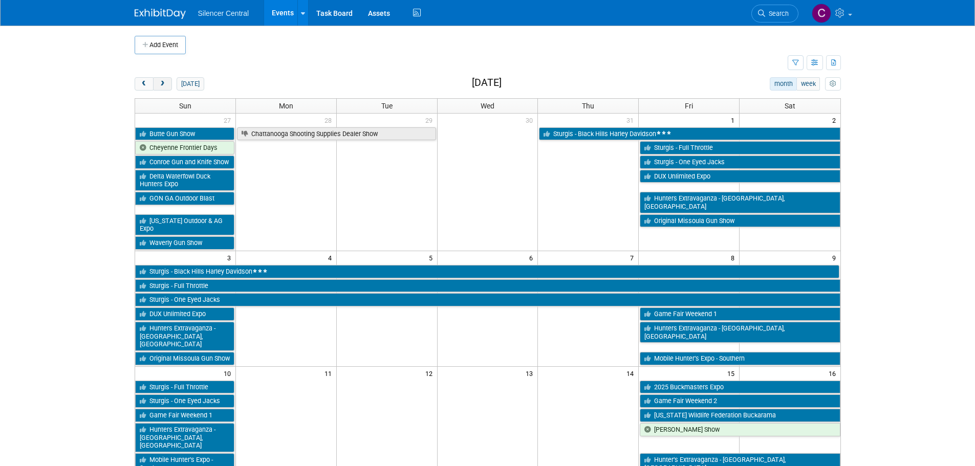
click at [163, 85] on span "next" at bounding box center [163, 84] width 8 height 7
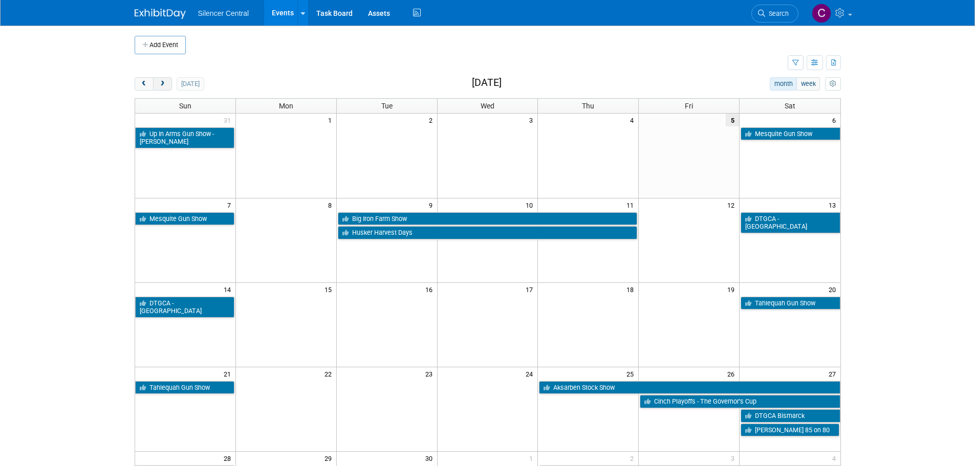
click at [164, 82] on span "next" at bounding box center [163, 84] width 8 height 7
